Goal: Transaction & Acquisition: Purchase product/service

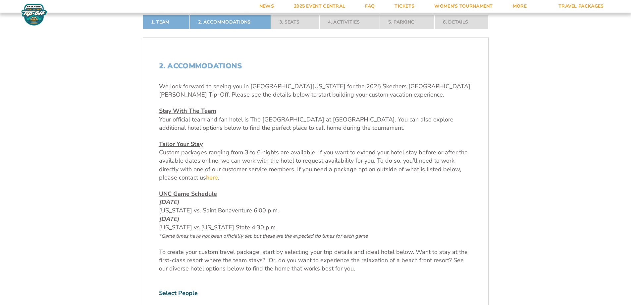
scroll to position [166, 0]
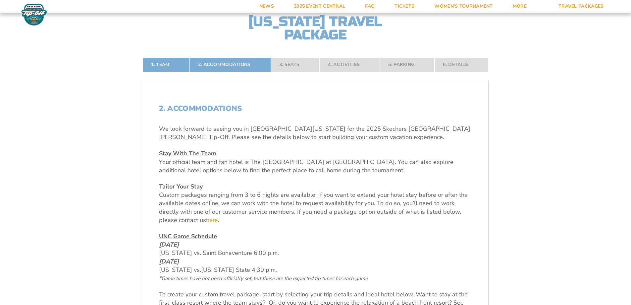
click at [342, 60] on nav "1. Team 2. Accommodations 3. Seats 4. Activities 5. Parking 6. Details" at bounding box center [316, 64] width 346 height 15
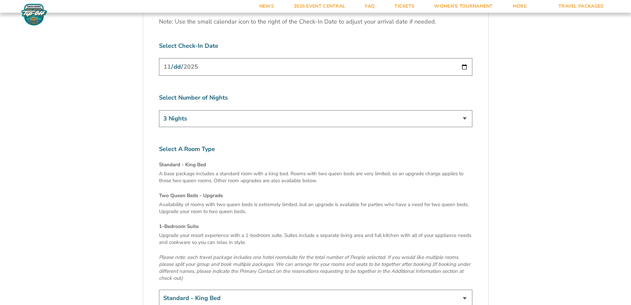
scroll to position [2254, 0]
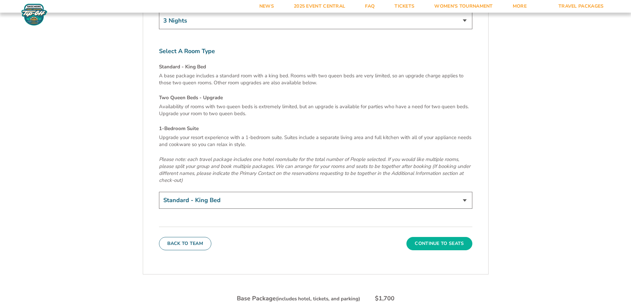
click at [452, 237] on button "Continue To Seats" at bounding box center [440, 243] width 66 height 13
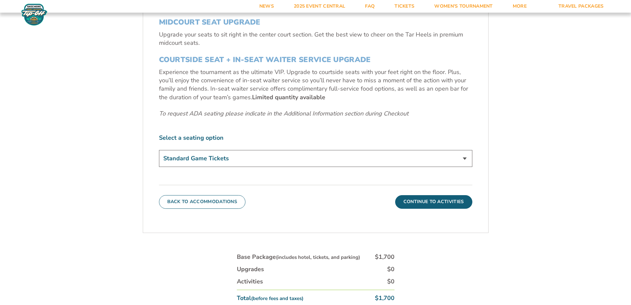
scroll to position [409, 0]
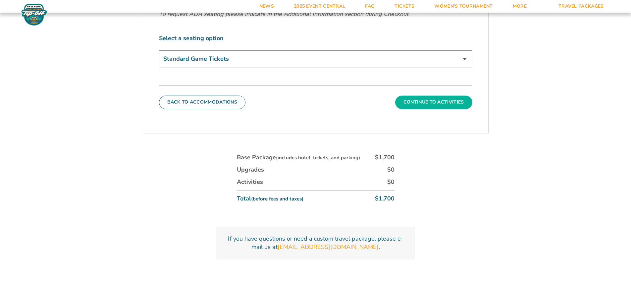
click at [412, 103] on button "Continue To Activities" at bounding box center [433, 101] width 77 height 13
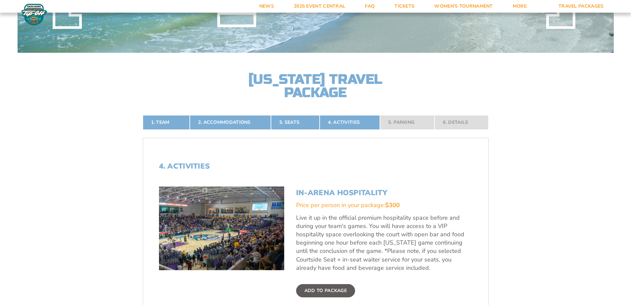
scroll to position [210, 0]
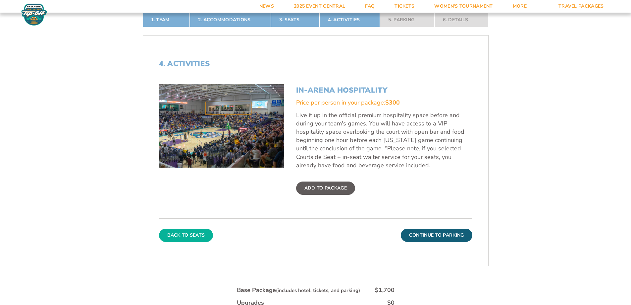
click at [198, 232] on button "Back To Seats" at bounding box center [186, 234] width 54 height 13
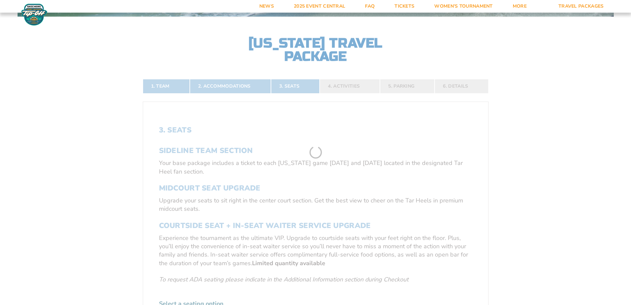
scroll to position [244, 0]
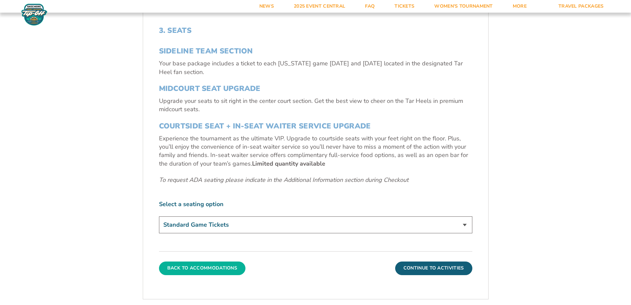
click at [231, 269] on button "Back To Accommodations" at bounding box center [202, 267] width 87 height 13
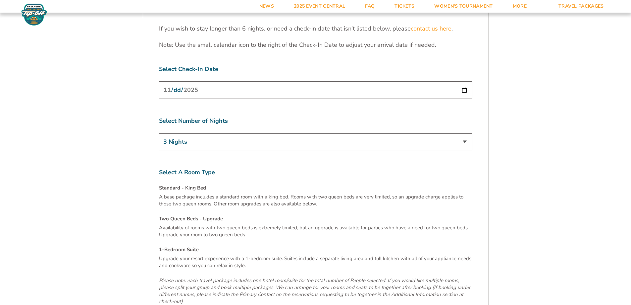
scroll to position [2365, 0]
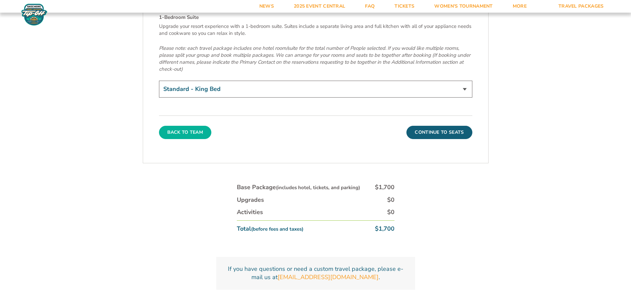
click at [195, 126] on button "Back To Team" at bounding box center [185, 132] width 53 height 13
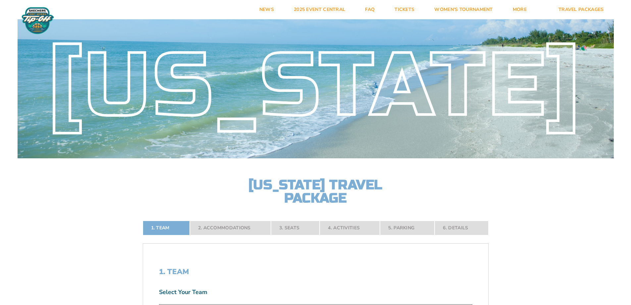
scroll to position [0, 0]
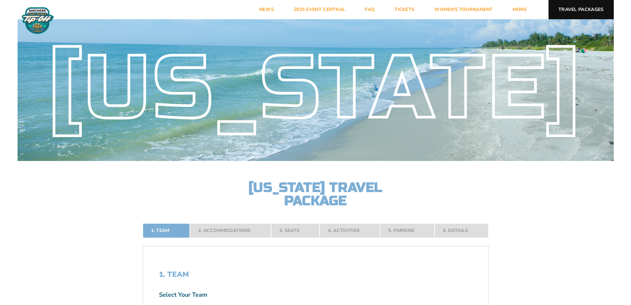
click at [591, 12] on link "Travel Packages" at bounding box center [581, 9] width 65 height 19
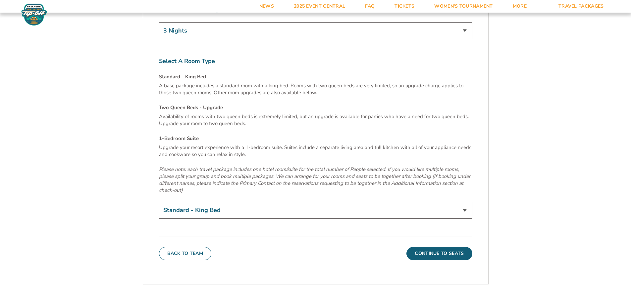
scroll to position [2254, 0]
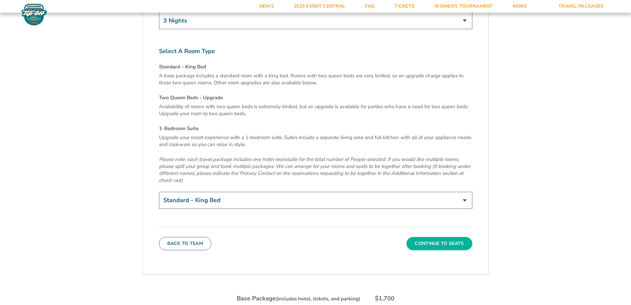
click at [444, 237] on button "Continue To Seats" at bounding box center [440, 243] width 66 height 13
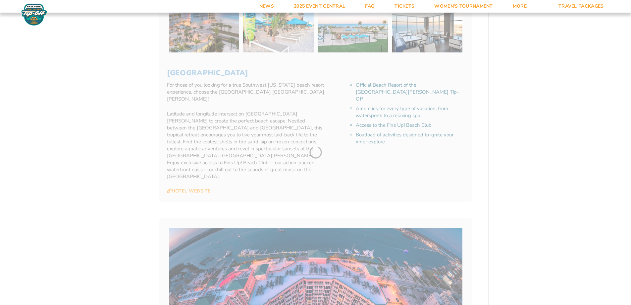
scroll to position [144, 0]
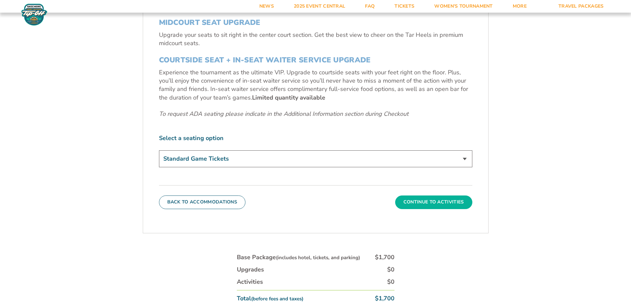
click at [446, 200] on button "Continue To Activities" at bounding box center [433, 201] width 77 height 13
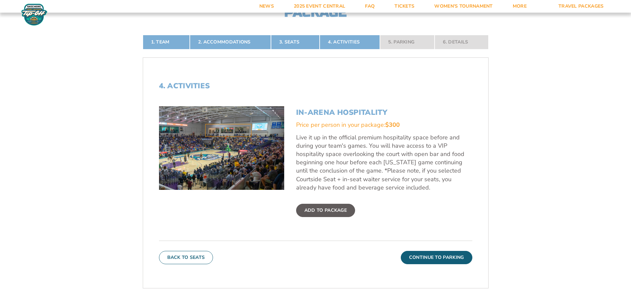
scroll to position [244, 0]
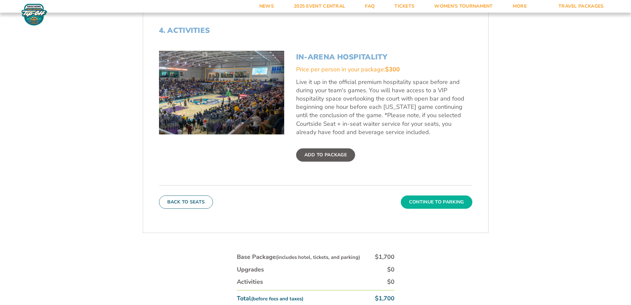
click at [452, 204] on button "Continue To Parking" at bounding box center [437, 201] width 72 height 13
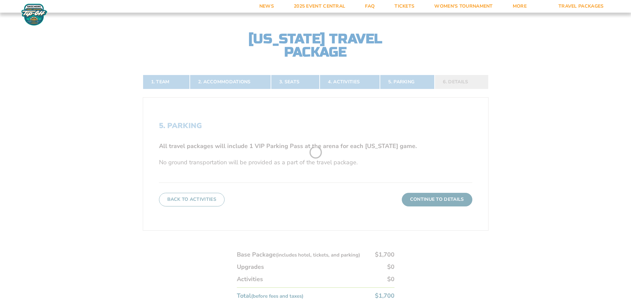
scroll to position [144, 0]
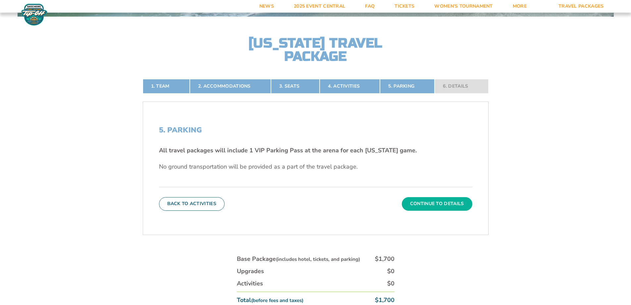
click at [443, 205] on button "Continue To Details" at bounding box center [437, 203] width 71 height 13
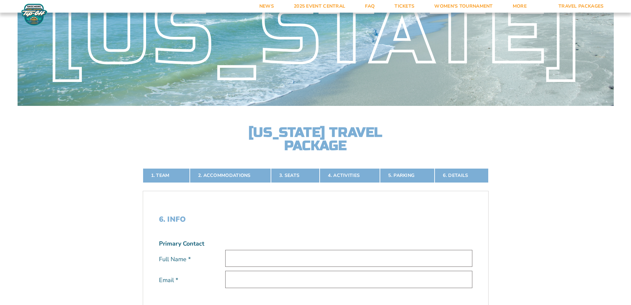
scroll to position [12, 0]
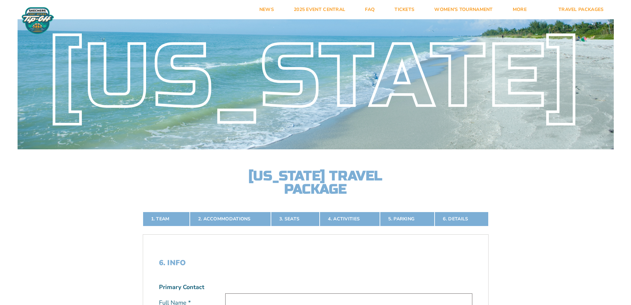
click at [329, 180] on h2 "[US_STATE] Travel Package" at bounding box center [316, 182] width 146 height 27
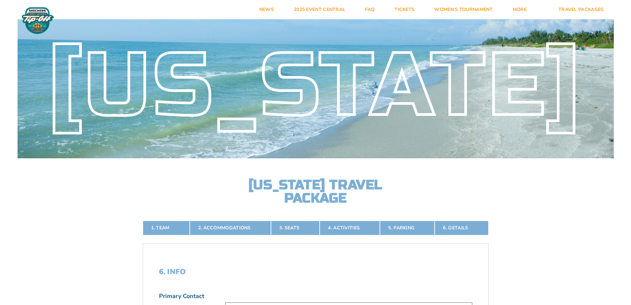
scroll to position [0, 0]
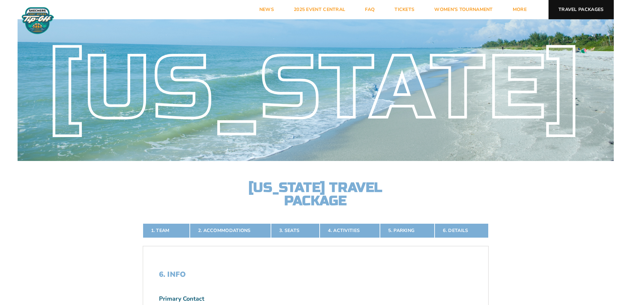
click at [576, 7] on link "Travel Packages" at bounding box center [581, 9] width 65 height 19
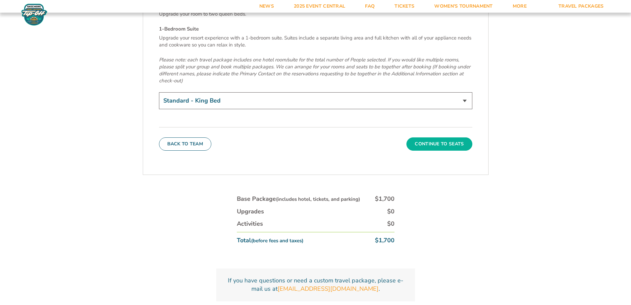
click at [436, 137] on button "Continue To Seats" at bounding box center [440, 143] width 66 height 13
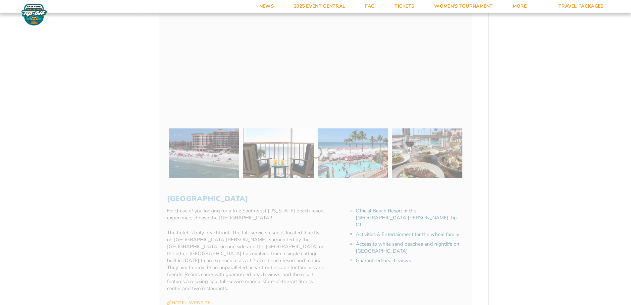
scroll to position [144, 0]
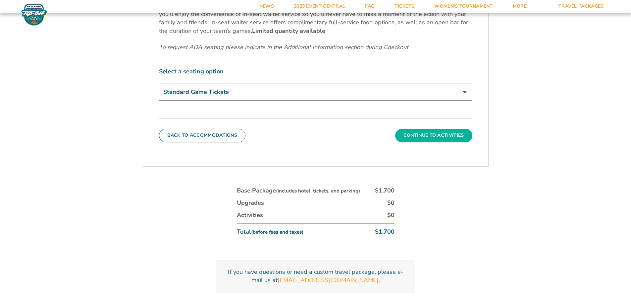
click at [425, 131] on button "Continue To Activities" at bounding box center [433, 135] width 77 height 13
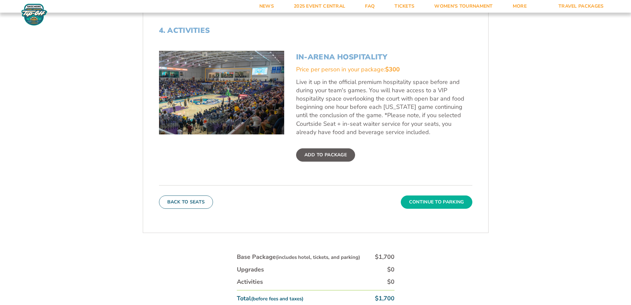
click at [409, 199] on button "Continue To Parking" at bounding box center [437, 201] width 72 height 13
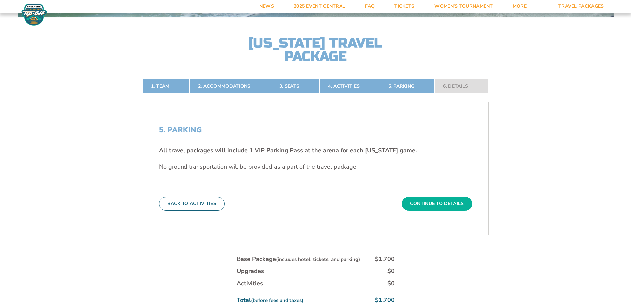
click at [428, 207] on button "Continue To Details" at bounding box center [437, 203] width 71 height 13
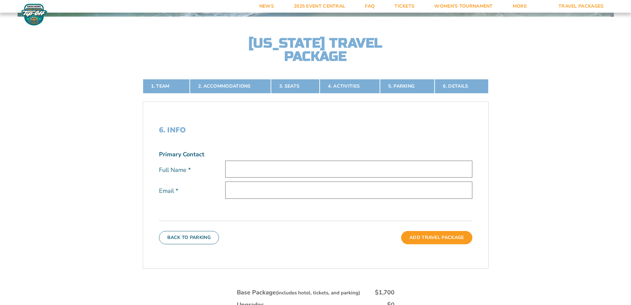
click at [184, 189] on label "Email *" at bounding box center [192, 191] width 66 height 8
drag, startPoint x: 198, startPoint y: 199, endPoint x: 129, endPoint y: 120, distance: 105.0
click at [129, 120] on div "1. Team 2. Accommodations 3. Seats 4. Activities 5. Parking 6. Details 1. Team …" at bounding box center [316, 244] width 378 height 363
click at [258, 164] on input "text" at bounding box center [348, 168] width 247 height 17
type input "Test Test"
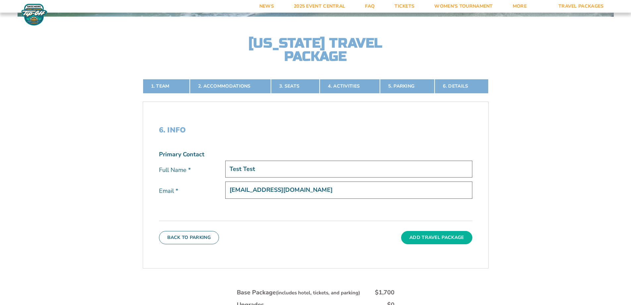
type input "test@test.com"
click at [439, 236] on button "Add Travel Package" at bounding box center [436, 237] width 71 height 13
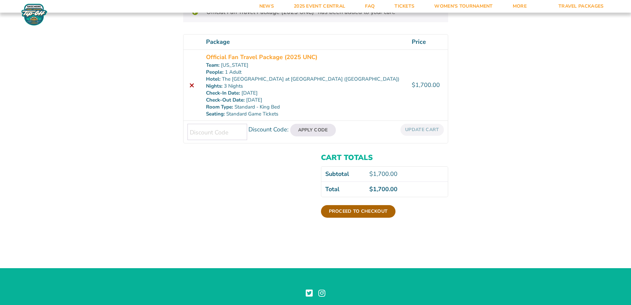
scroll to position [66, 0]
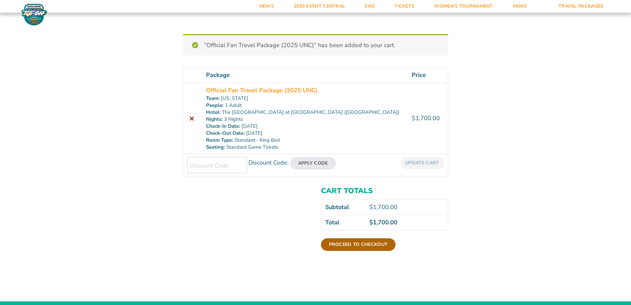
click at [382, 246] on link "Proceed to checkout" at bounding box center [358, 244] width 75 height 13
